Goal: Book appointment/travel/reservation

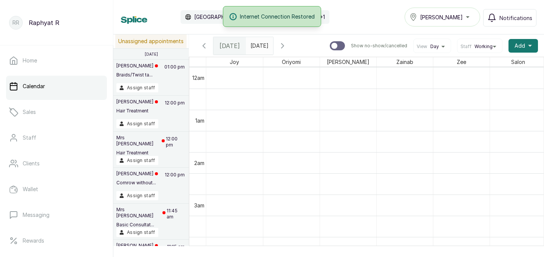
scroll to position [0, 2]
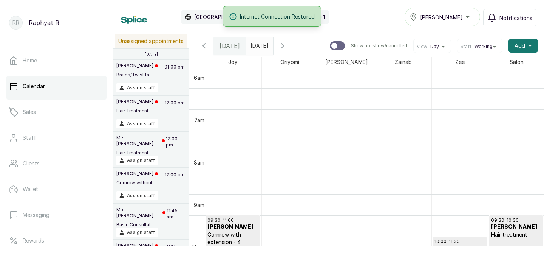
click at [284, 43] on icon "button" at bounding box center [283, 45] width 2 height 5
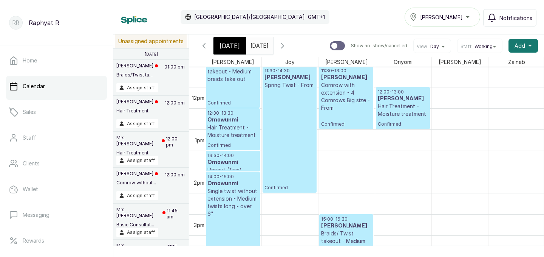
scroll to position [528, 2]
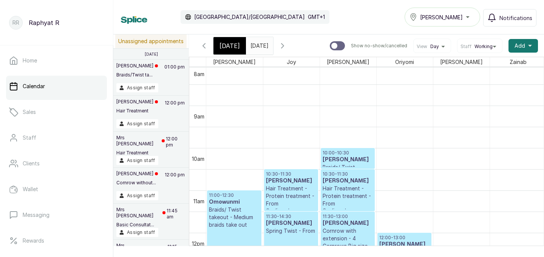
click at [229, 42] on span "[DATE]" at bounding box center [230, 45] width 20 height 9
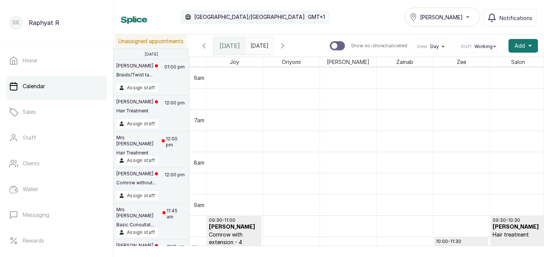
type input "dd/MM/yyyy"
click at [258, 41] on input "dd/MM/yyyy" at bounding box center [252, 43] width 12 height 13
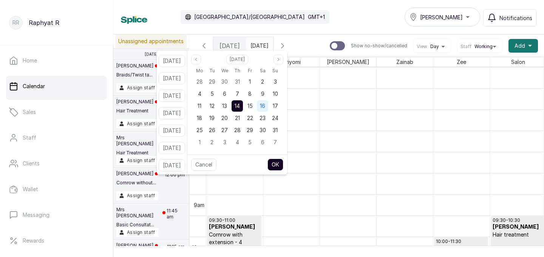
click at [268, 100] on div "16" at bounding box center [262, 105] width 11 height 11
click at [283, 161] on button "OK" at bounding box center [276, 164] width 16 height 12
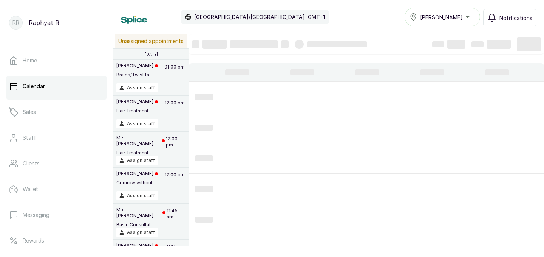
type input "[DATE]"
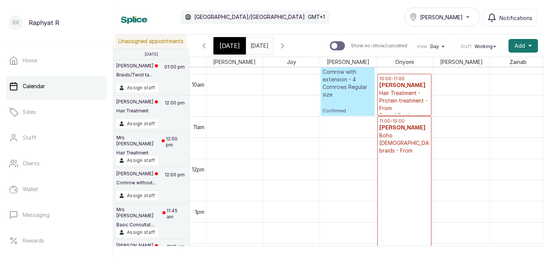
scroll to position [421, 0]
